Goal: Transaction & Acquisition: Purchase product/service

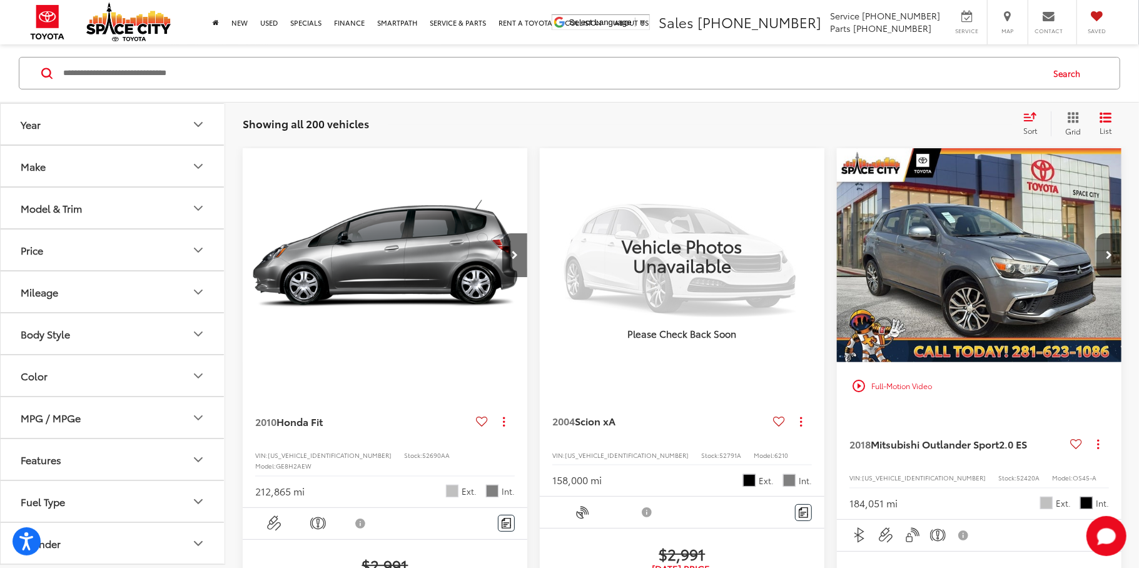
click at [136, 80] on input "Search by Make, Model, or Keyword" at bounding box center [551, 73] width 979 height 30
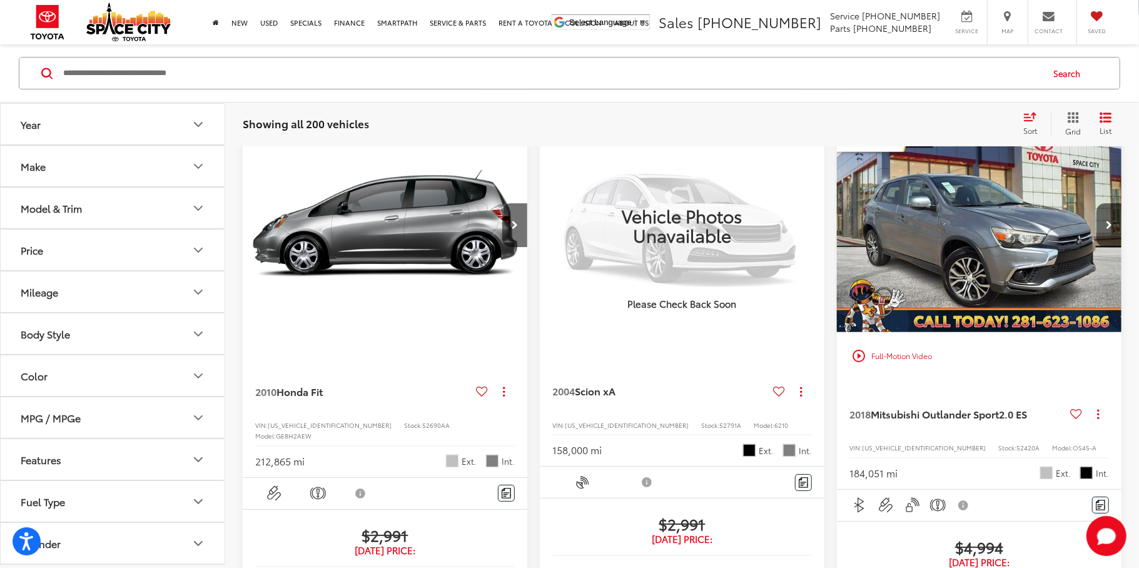
scroll to position [143, 0]
click at [88, 213] on button "Model & Trim" at bounding box center [113, 208] width 225 height 41
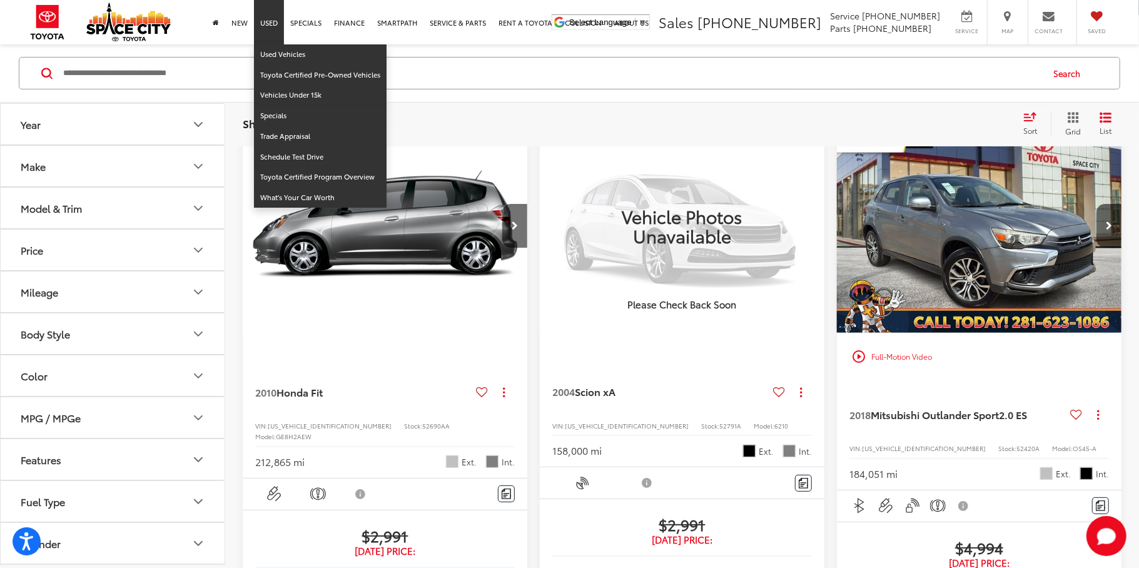
click at [268, 23] on link "Used" at bounding box center [269, 22] width 30 height 44
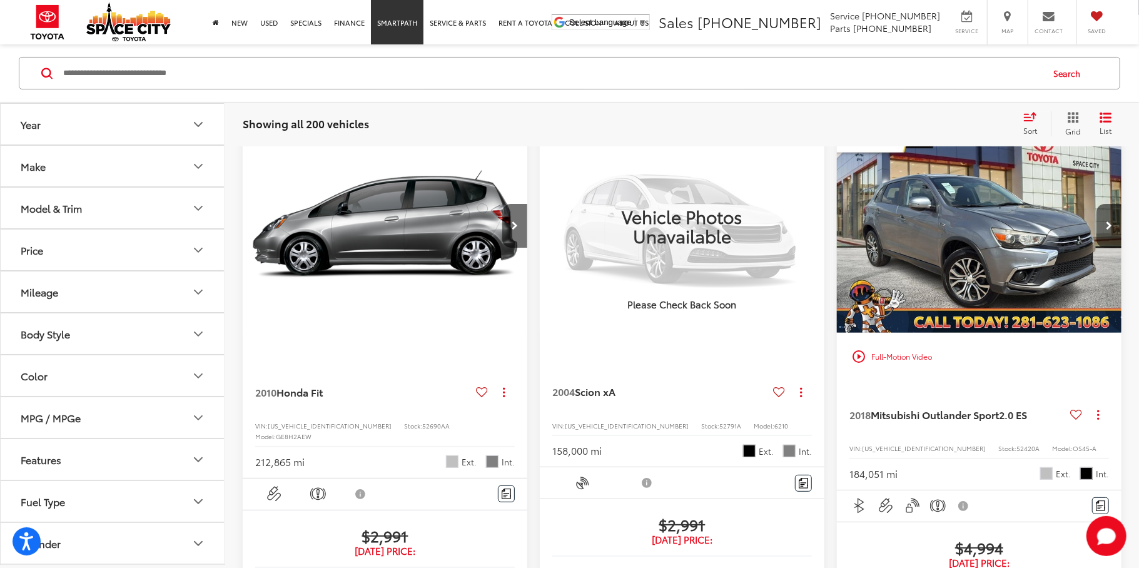
click at [394, 39] on link "SmartPath" at bounding box center [397, 22] width 53 height 44
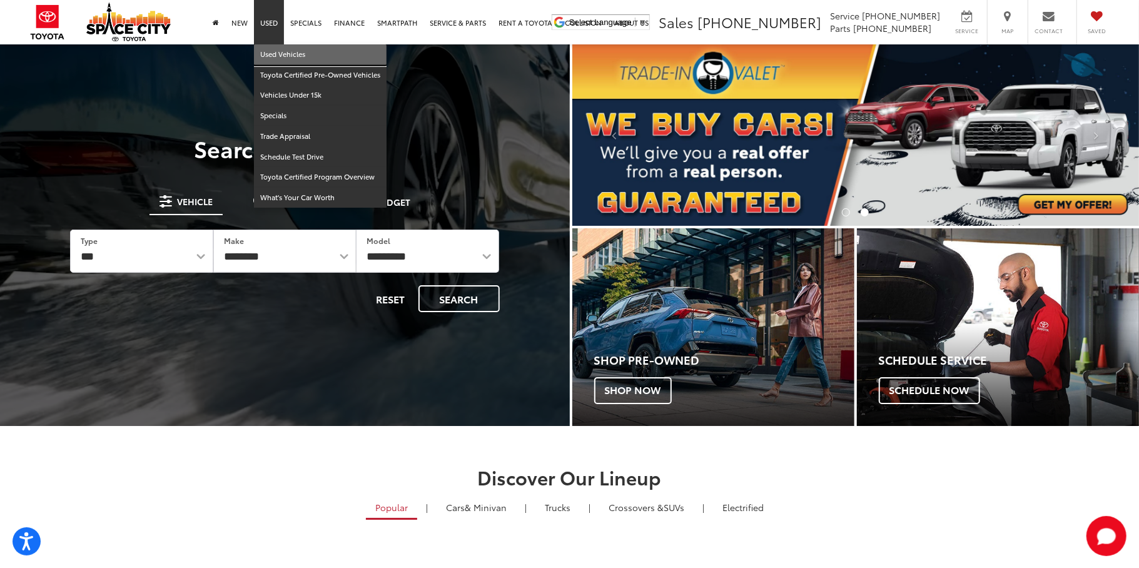
click at [273, 53] on link "Used Vehicles" at bounding box center [320, 54] width 133 height 21
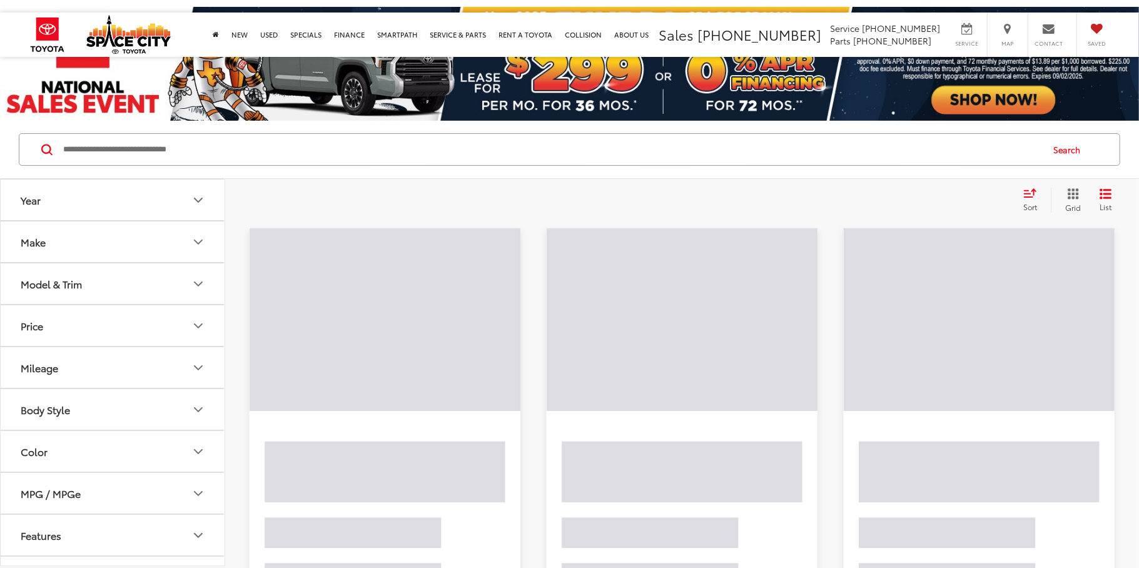
scroll to position [51, 0]
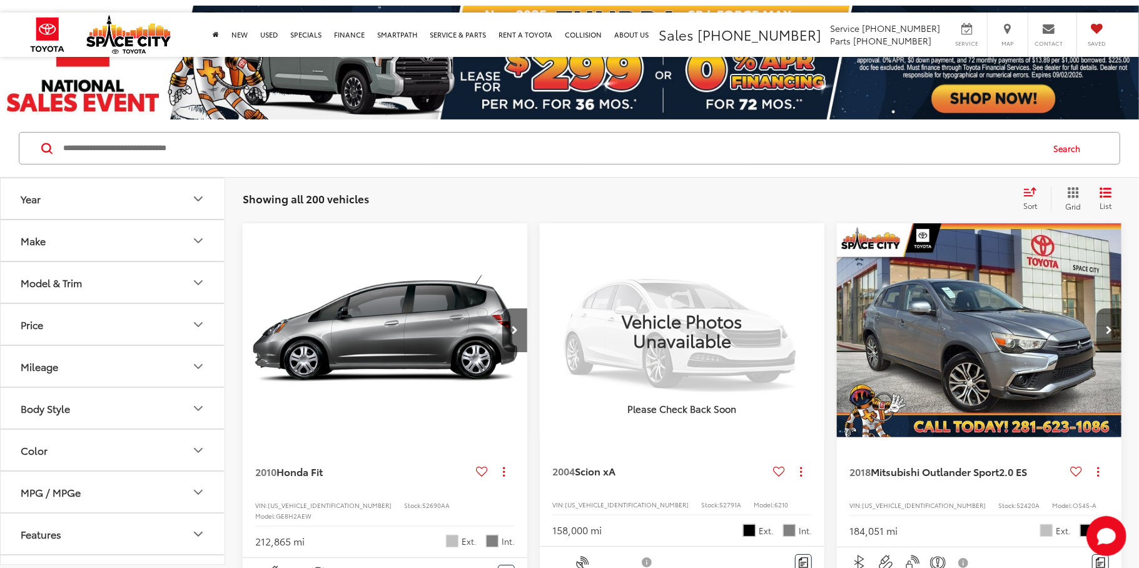
click at [195, 285] on icon "Model & Trim" at bounding box center [198, 282] width 15 height 15
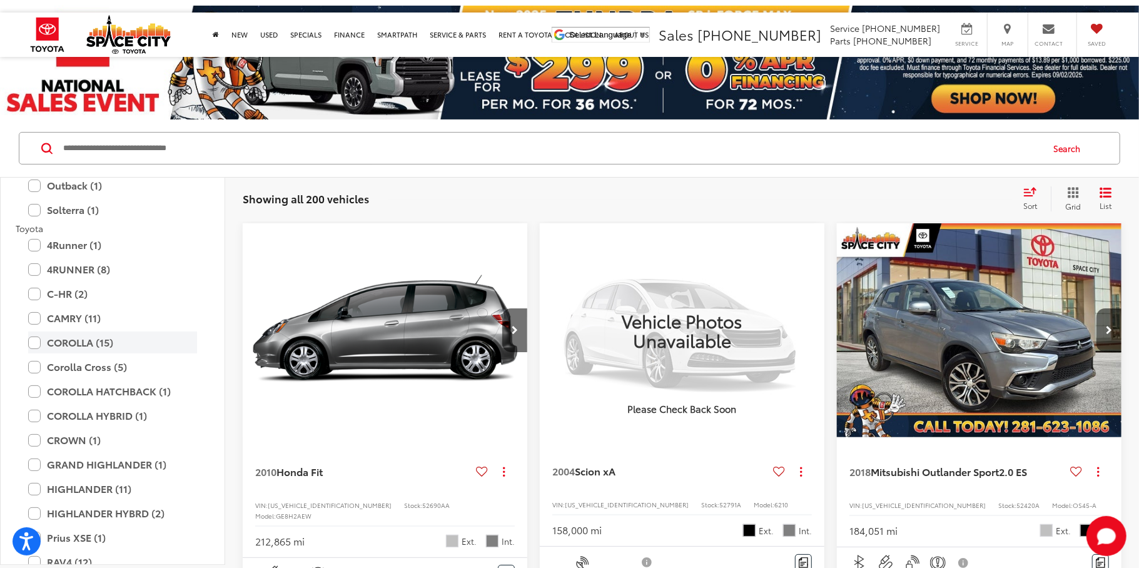
scroll to position [2044, 0]
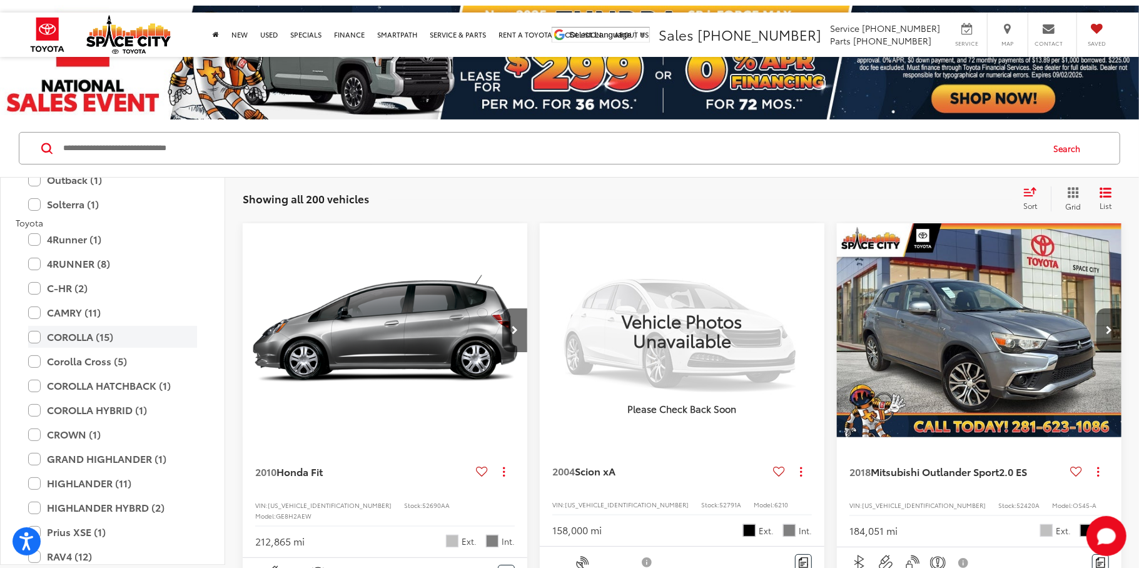
click at [35, 336] on label "COROLLA (15)" at bounding box center [112, 337] width 169 height 22
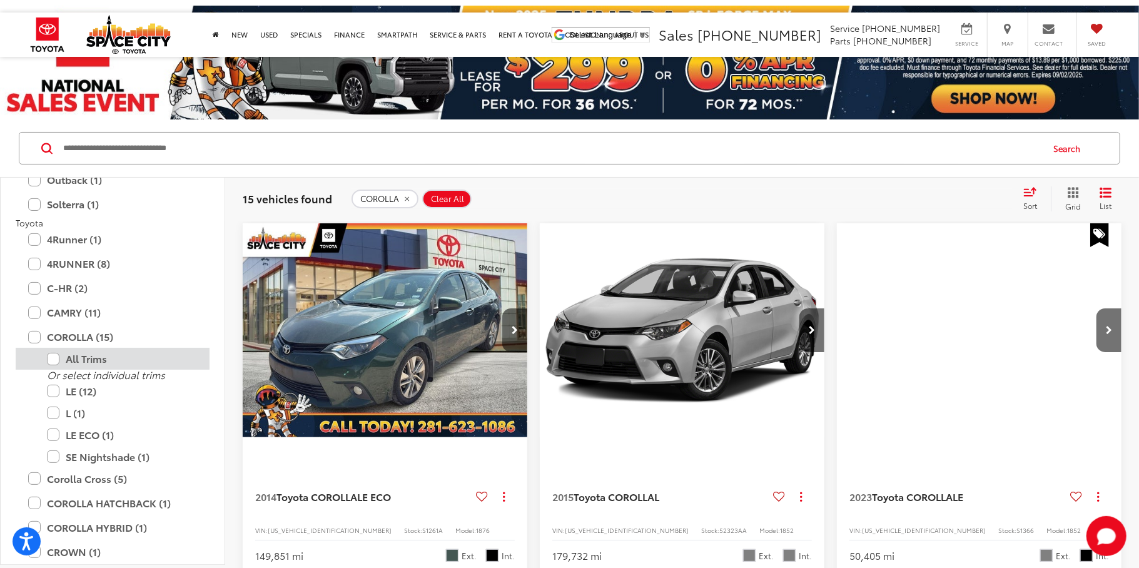
click at [51, 358] on label "All Trims" at bounding box center [122, 359] width 150 height 22
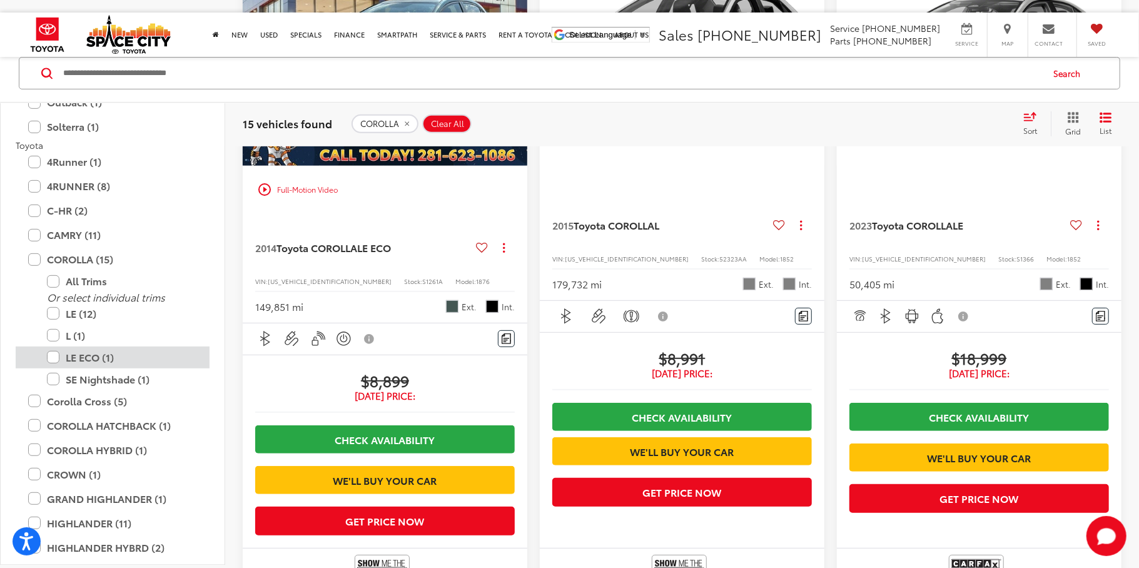
scroll to position [2064, 0]
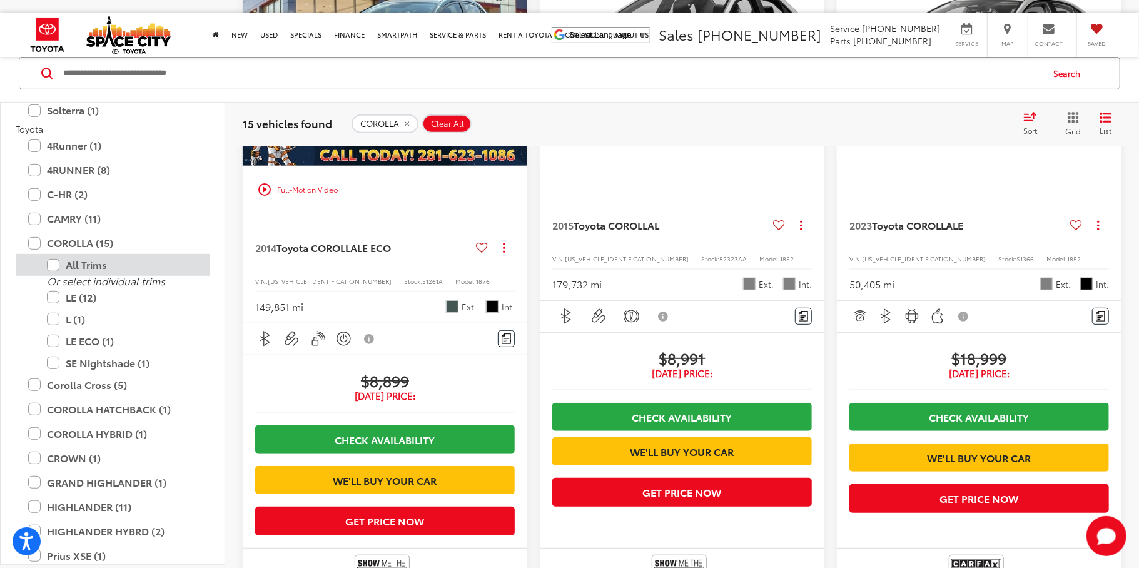
click at [51, 266] on label "All Trims" at bounding box center [122, 265] width 150 height 22
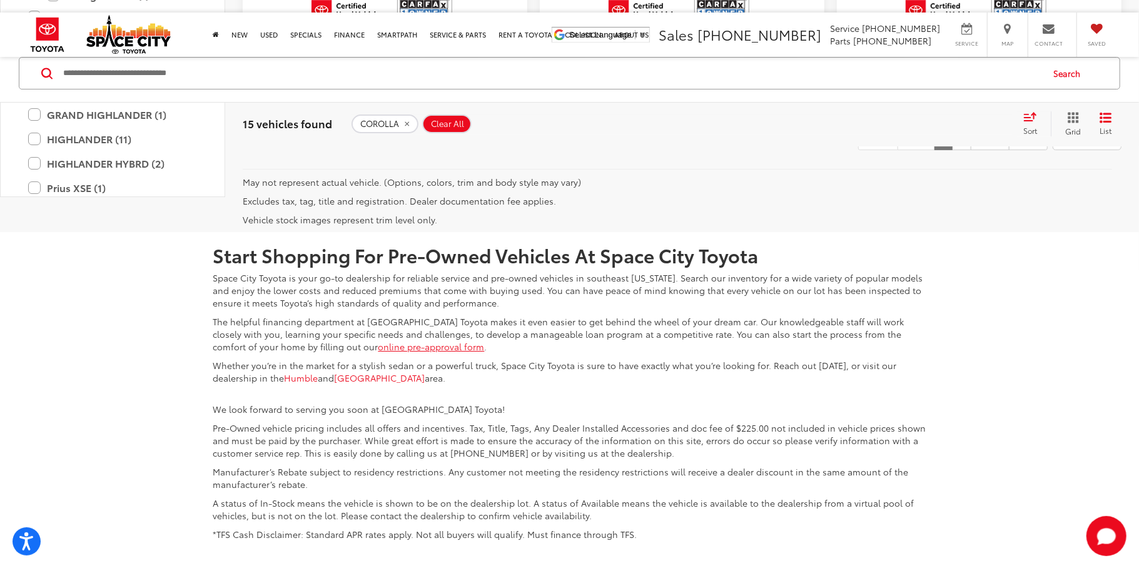
scroll to position [3077, 0]
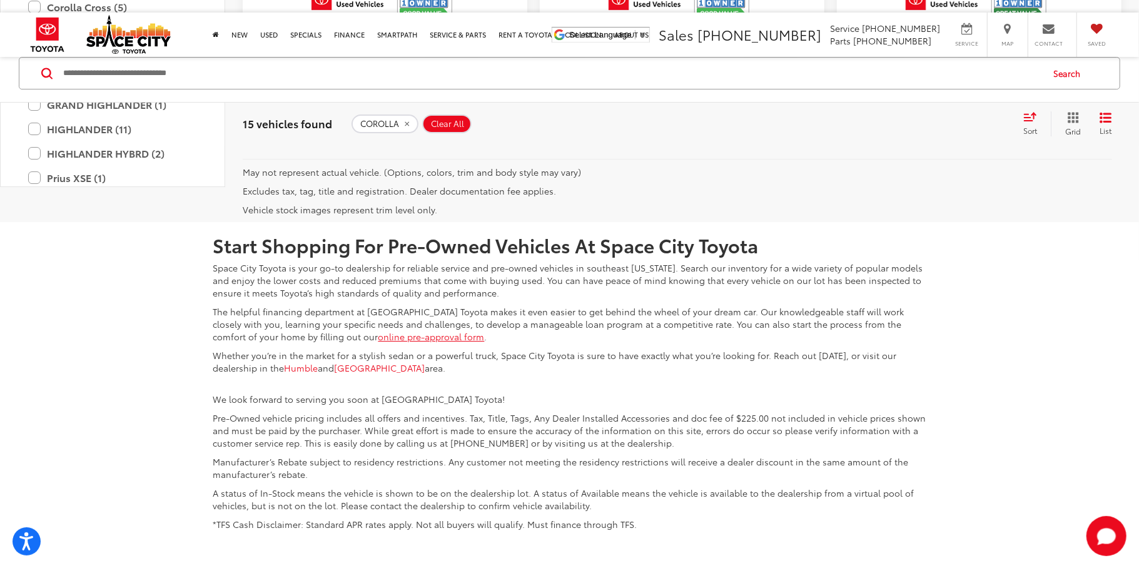
click at [952, 140] on link "2" at bounding box center [961, 129] width 19 height 23
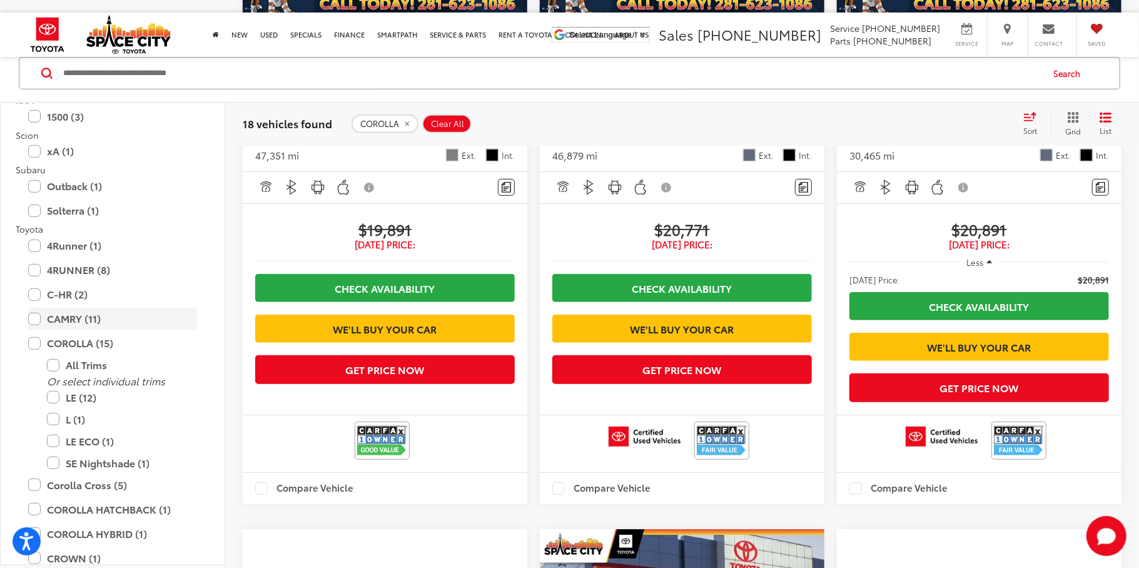
scroll to position [1972, 0]
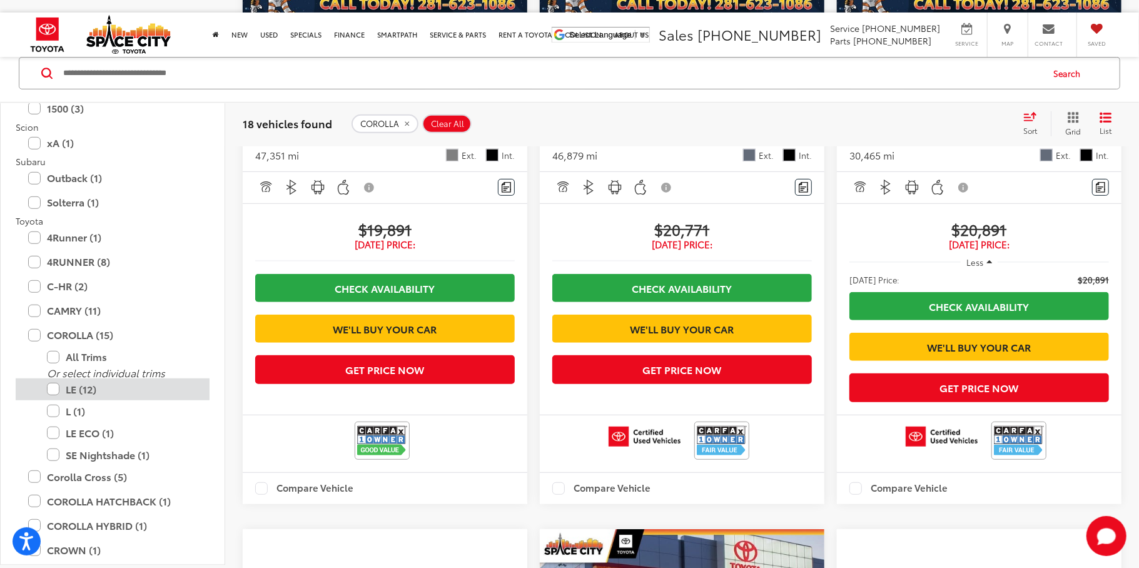
click at [54, 392] on label "LE (12)" at bounding box center [122, 389] width 150 height 22
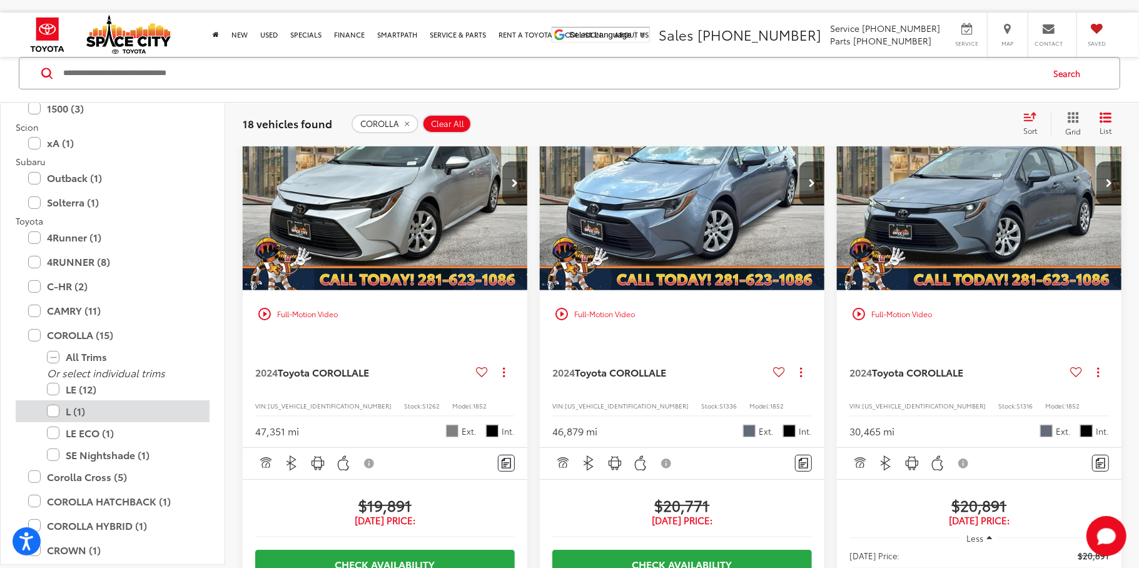
scroll to position [126, 0]
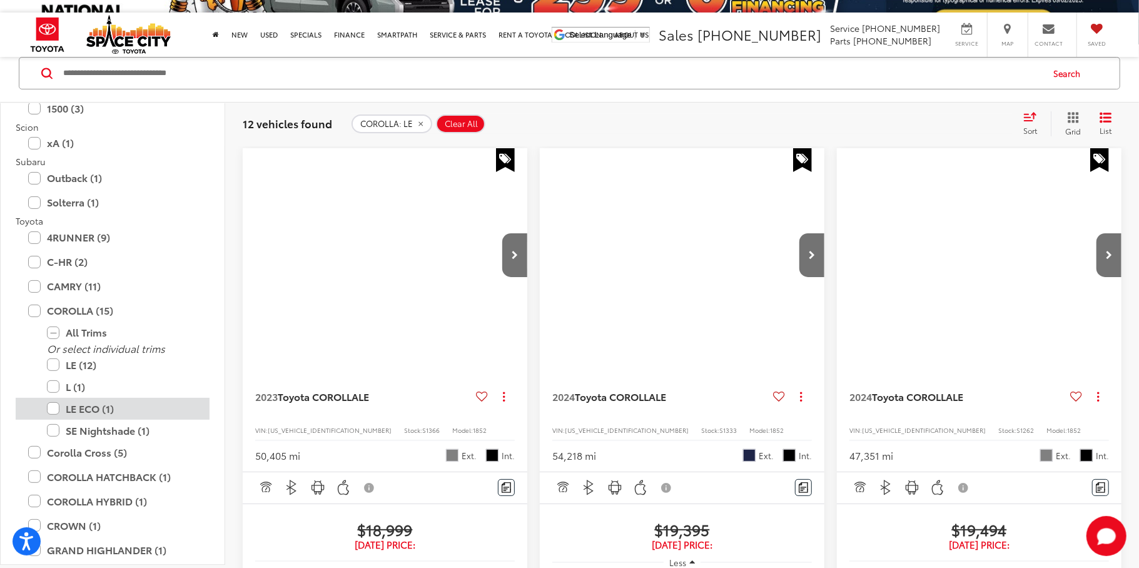
click at [56, 410] on label "LE ECO (1)" at bounding box center [122, 409] width 150 height 22
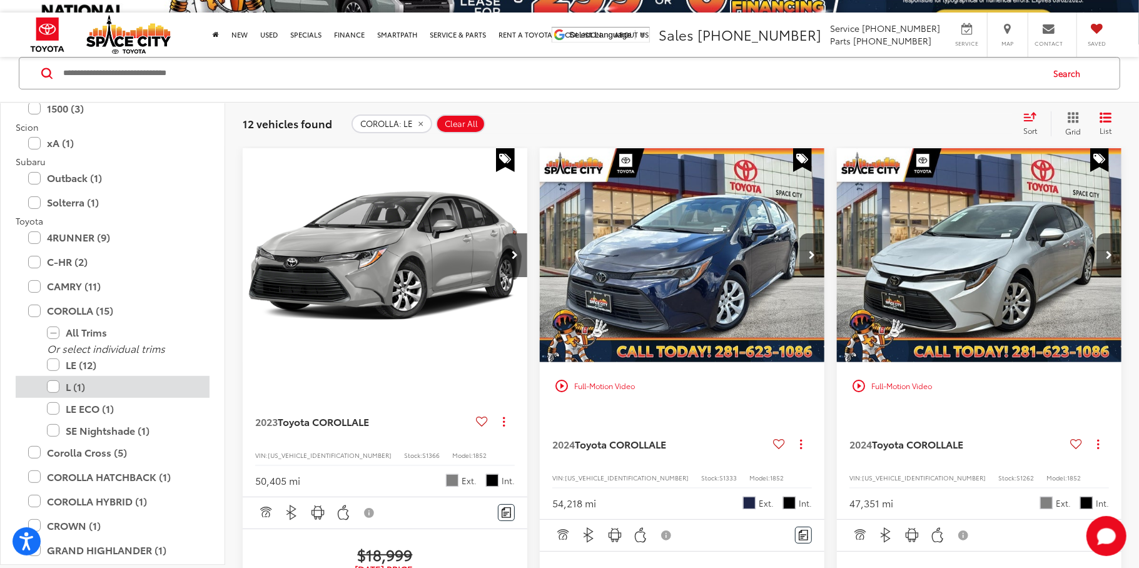
click at [58, 388] on label "L (1)" at bounding box center [122, 387] width 150 height 22
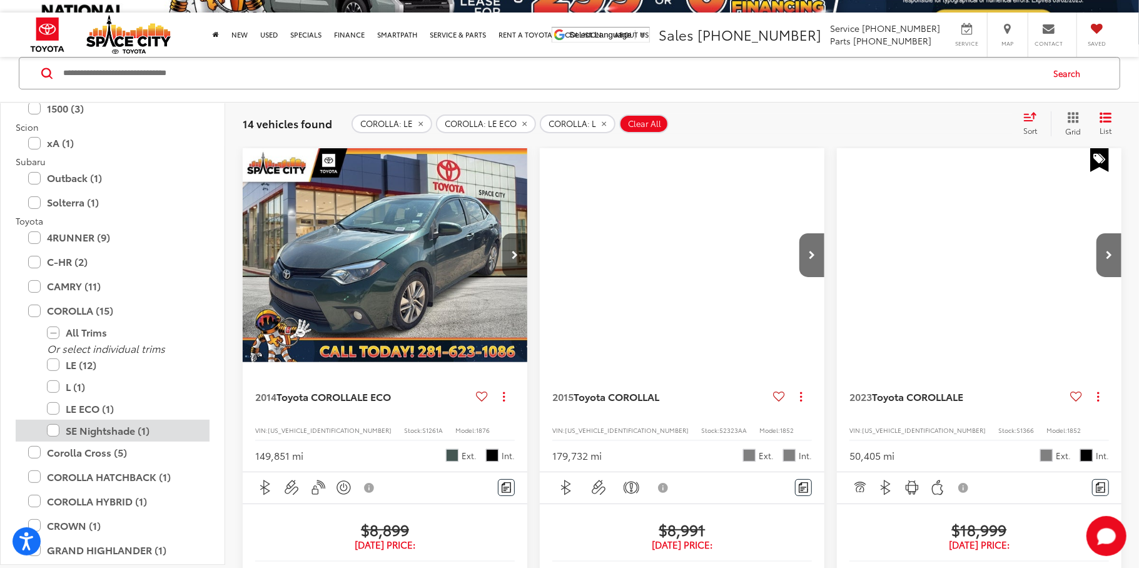
click at [55, 433] on label "SE Nightshade (1)" at bounding box center [122, 431] width 150 height 22
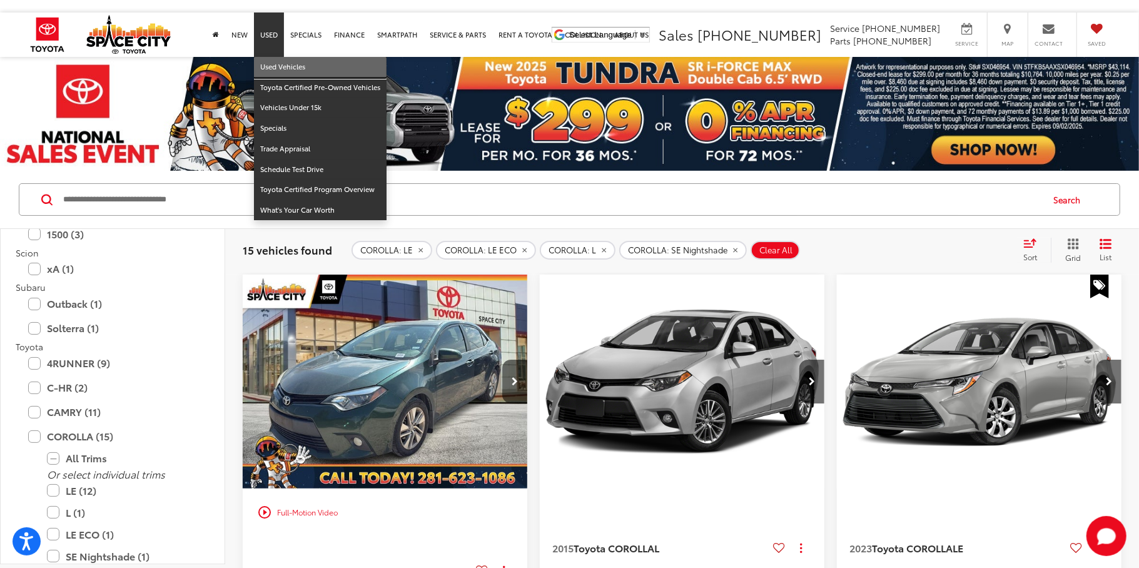
click at [267, 64] on link "Used Vehicles" at bounding box center [320, 67] width 133 height 21
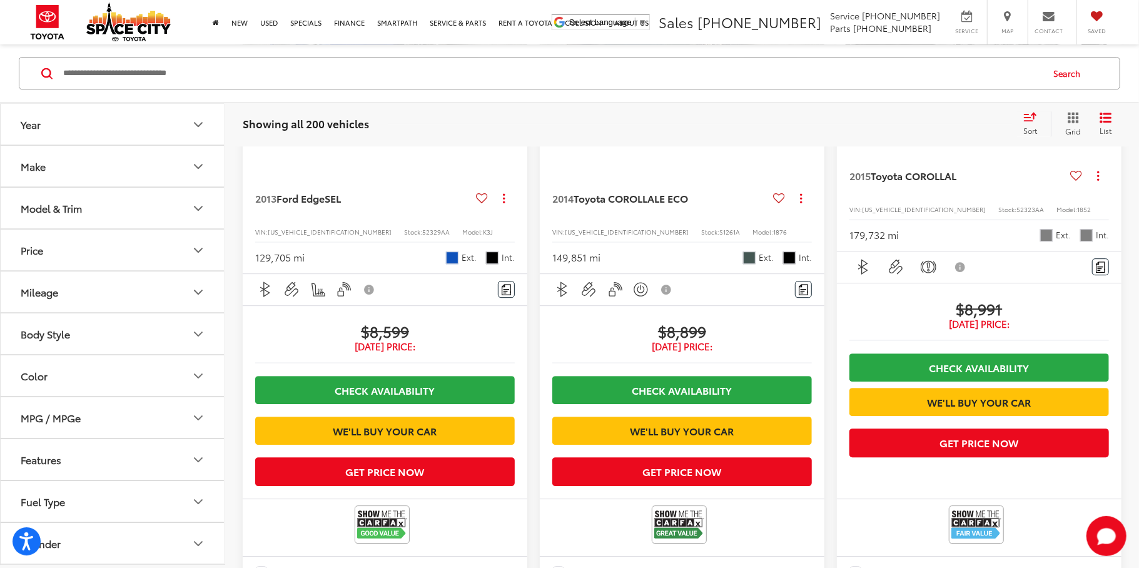
scroll to position [2509, 0]
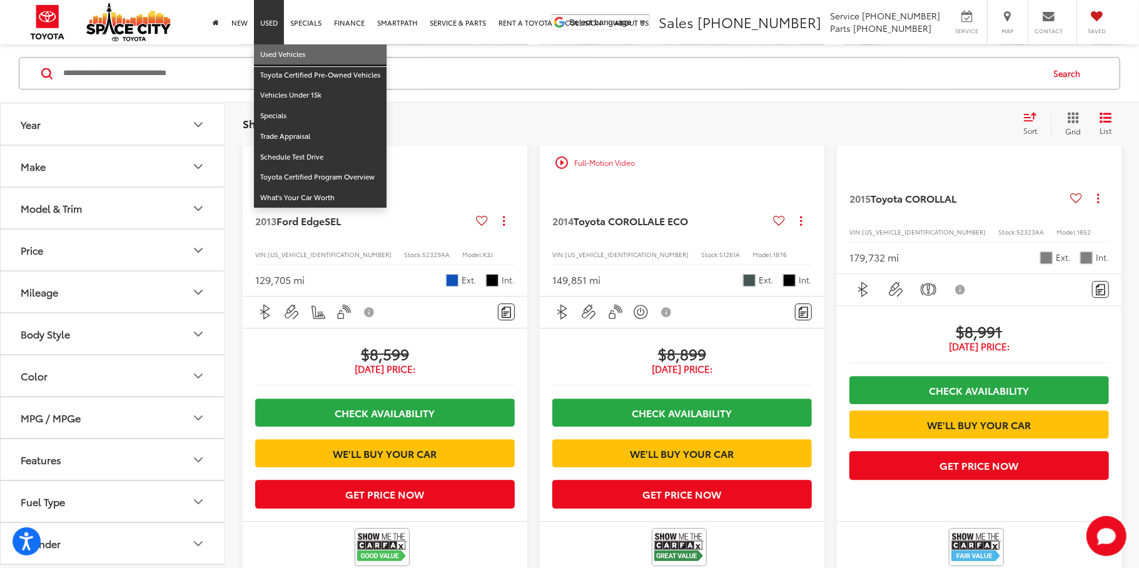
click at [274, 56] on link "Used Vehicles" at bounding box center [320, 54] width 133 height 21
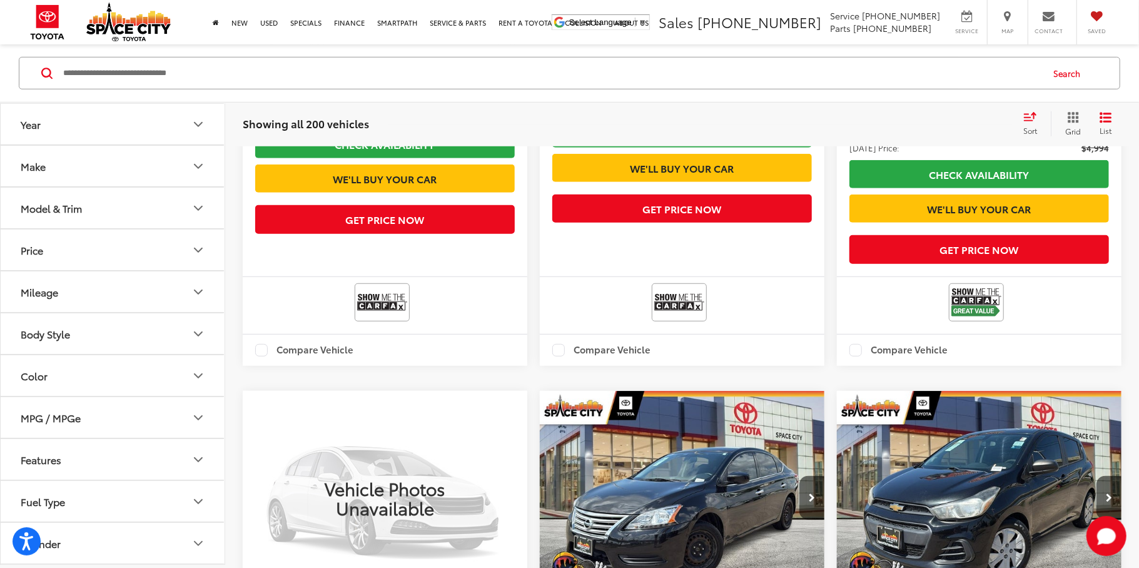
scroll to position [594, 0]
